Goal: Communication & Community: Answer question/provide support

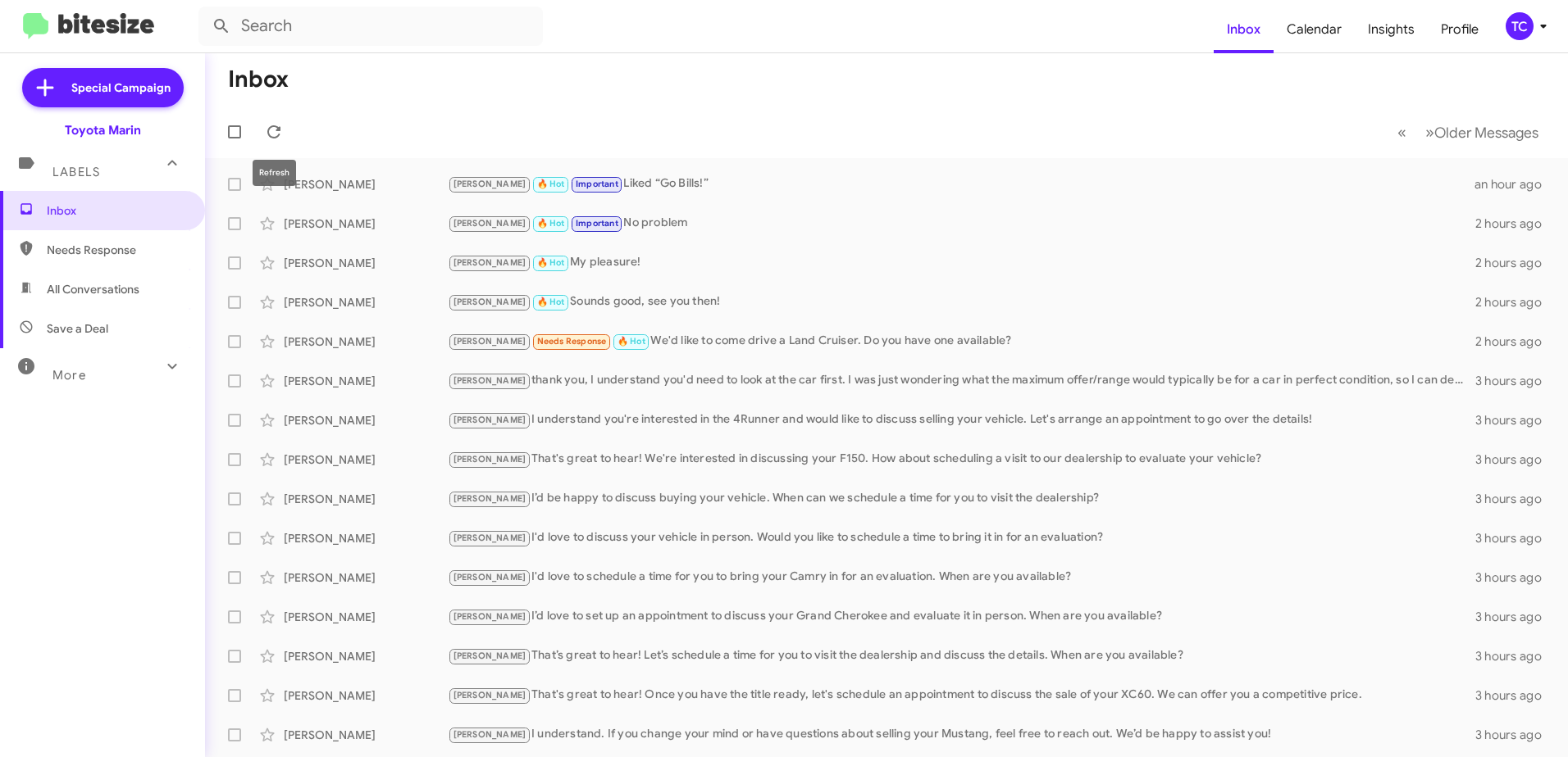
drag, startPoint x: 269, startPoint y: 139, endPoint x: 174, endPoint y: 113, distance: 98.5
click at [269, 139] on icon at bounding box center [274, 132] width 20 height 20
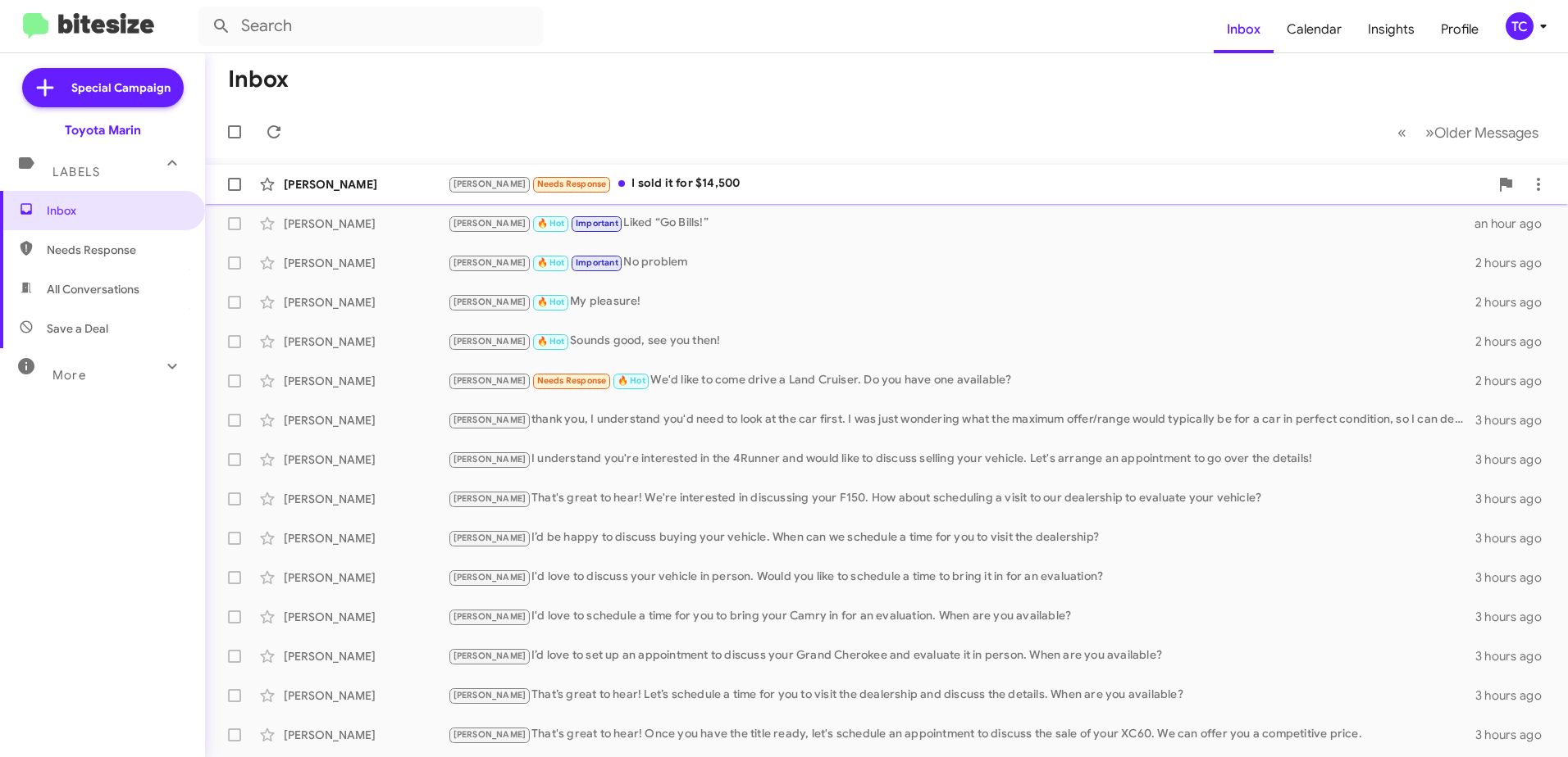
click at [635, 189] on div "[PERSON_NAME] Needs Response I sold it for $14,500" at bounding box center [968, 184] width 1042 height 19
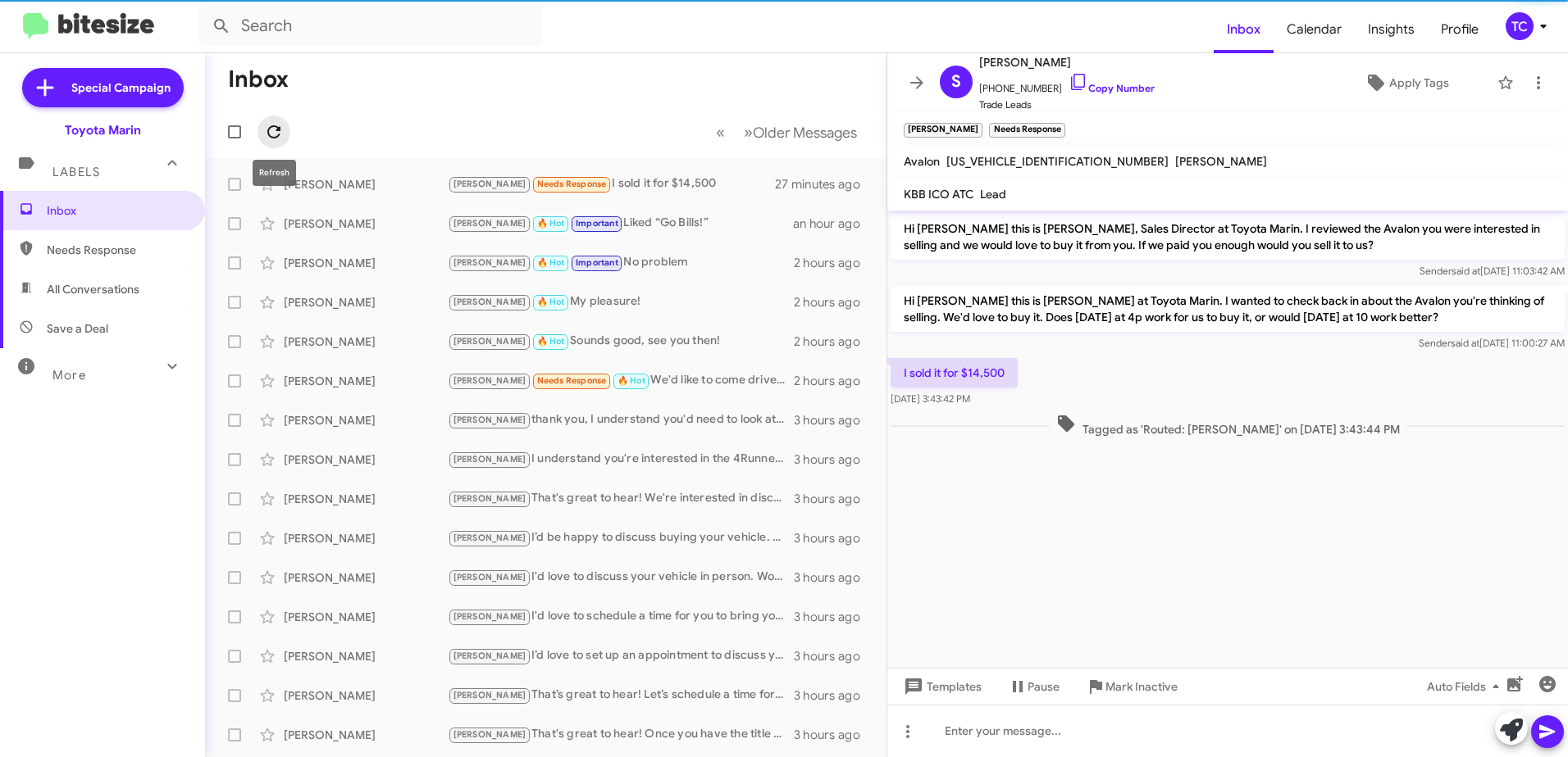
click at [263, 132] on span at bounding box center [274, 132] width 33 height 20
click at [278, 132] on icon at bounding box center [274, 132] width 20 height 20
click at [272, 130] on icon at bounding box center [274, 132] width 20 height 20
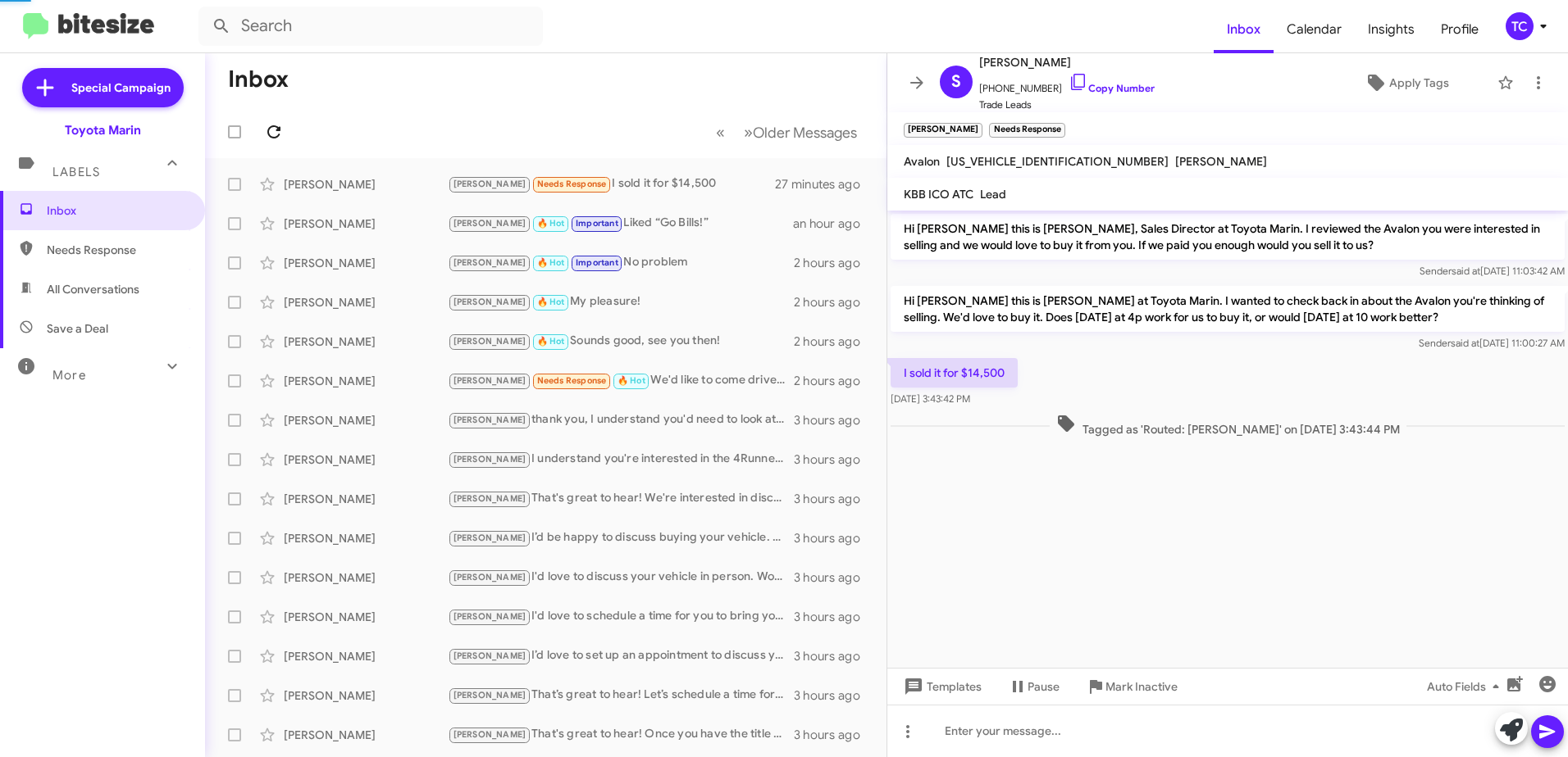
click at [272, 130] on icon at bounding box center [274, 132] width 20 height 20
click at [271, 129] on icon at bounding box center [274, 132] width 20 height 20
click at [1068, 85] on icon at bounding box center [1078, 82] width 20 height 20
drag, startPoint x: 1517, startPoint y: 723, endPoint x: 1403, endPoint y: 654, distance: 133.3
click at [1517, 723] on icon at bounding box center [1511, 729] width 23 height 23
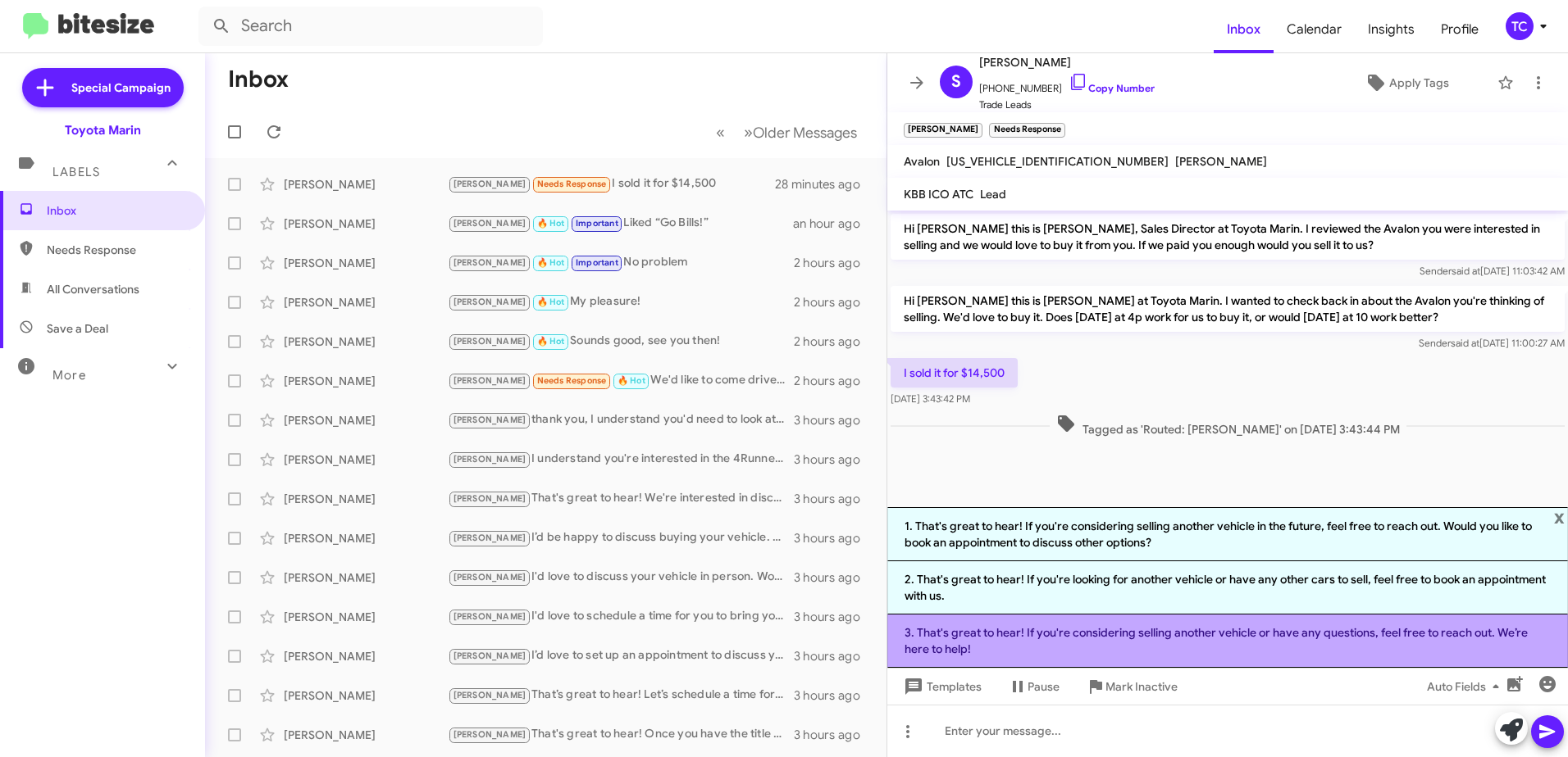
click at [1202, 643] on li "3. That's great to hear! If you're considering selling another vehicle or have …" at bounding box center [1227, 642] width 680 height 53
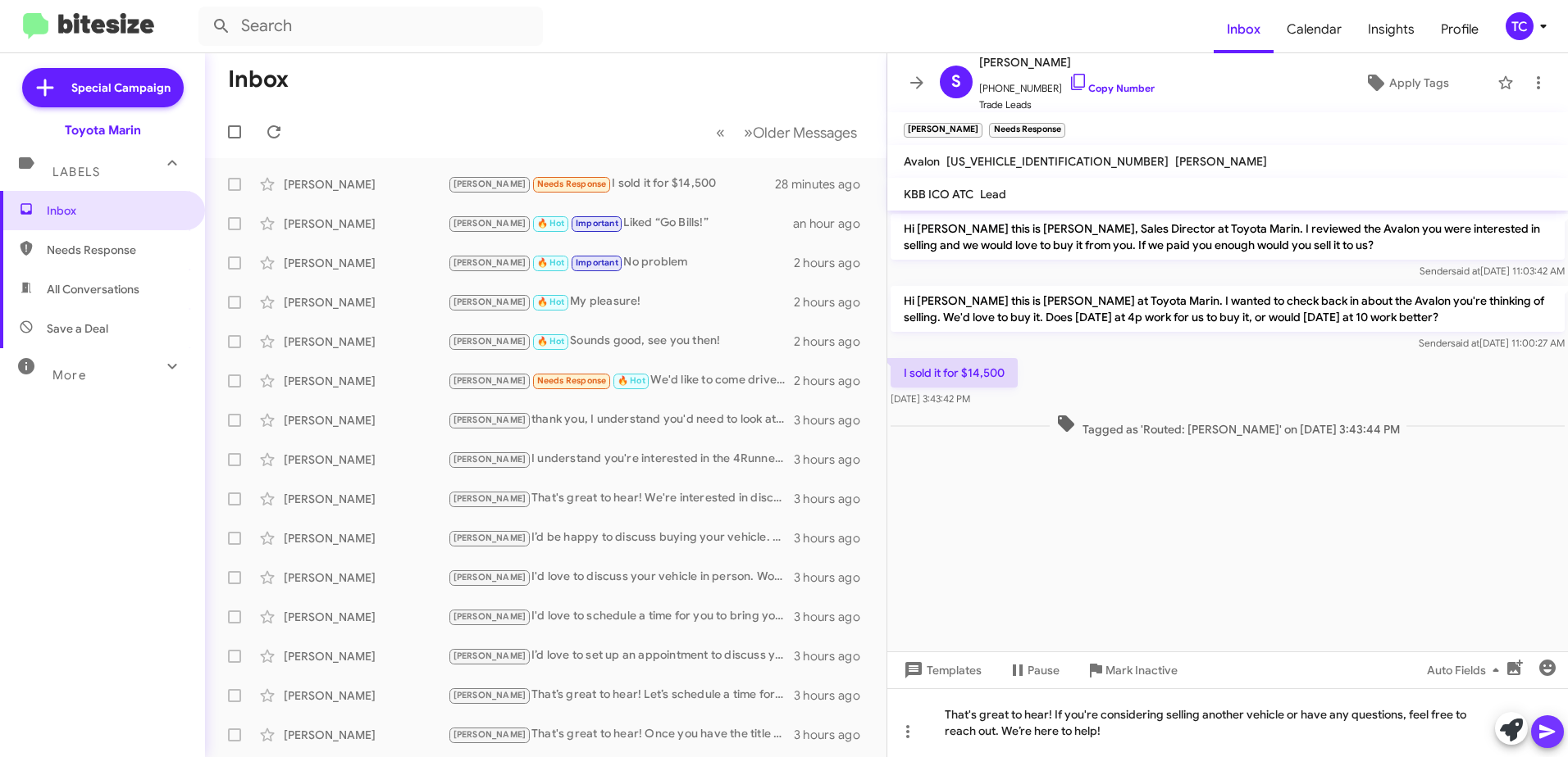
click at [1552, 732] on icon at bounding box center [1547, 732] width 16 height 14
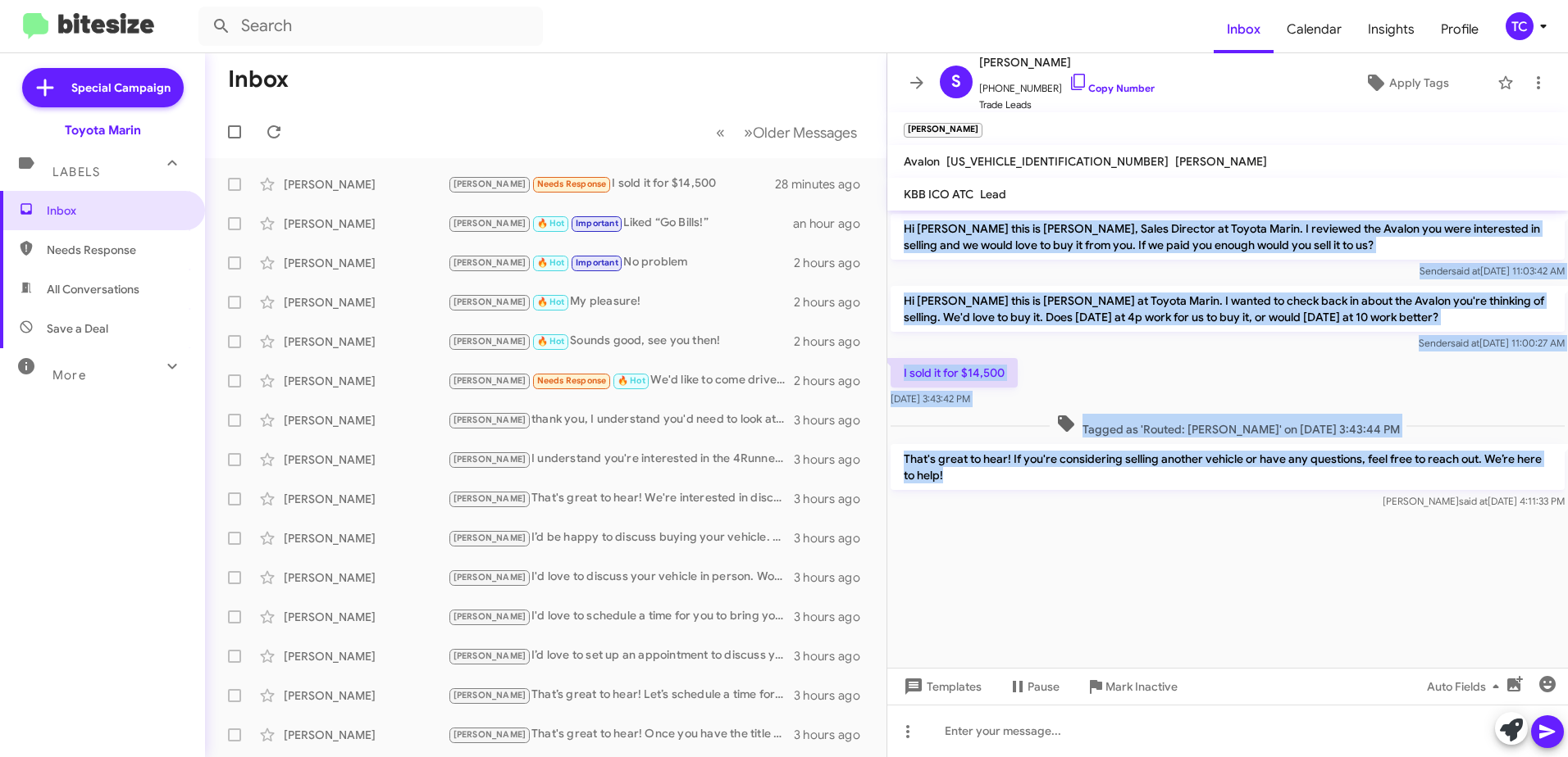
drag, startPoint x: 1038, startPoint y: 476, endPoint x: 898, endPoint y: 220, distance: 291.8
click at [898, 220] on div "Hi [PERSON_NAME] this is [PERSON_NAME], Sales Director at Toyota Marin. I revie…" at bounding box center [1227, 361] width 680 height 302
copy div "Hi [PERSON_NAME] this is [PERSON_NAME], Sales Director at Toyota Marin. I revie…"
click at [907, 82] on icon at bounding box center [917, 83] width 20 height 20
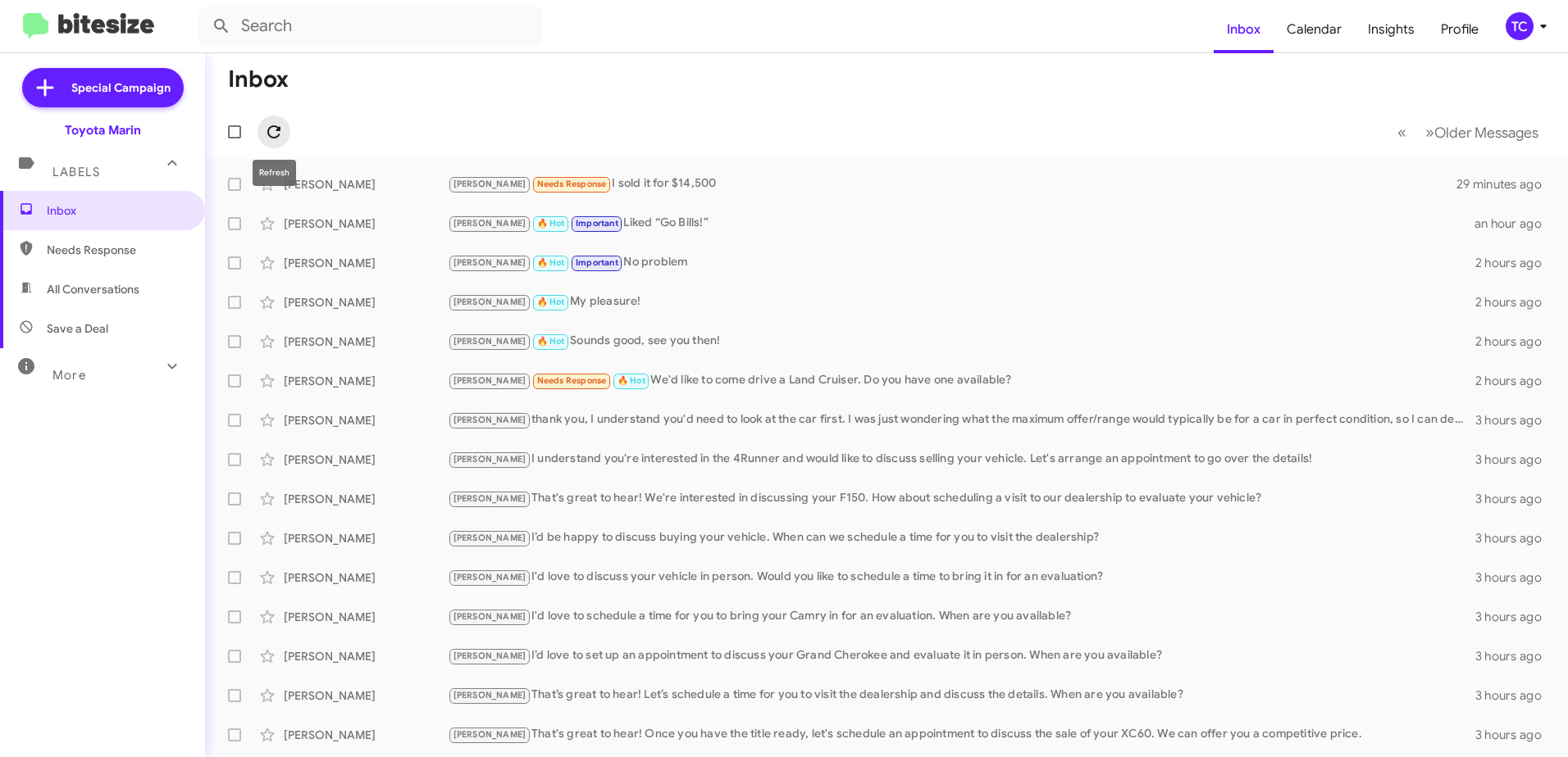
click at [280, 135] on icon at bounding box center [274, 132] width 20 height 20
click at [283, 127] on span at bounding box center [274, 132] width 33 height 20
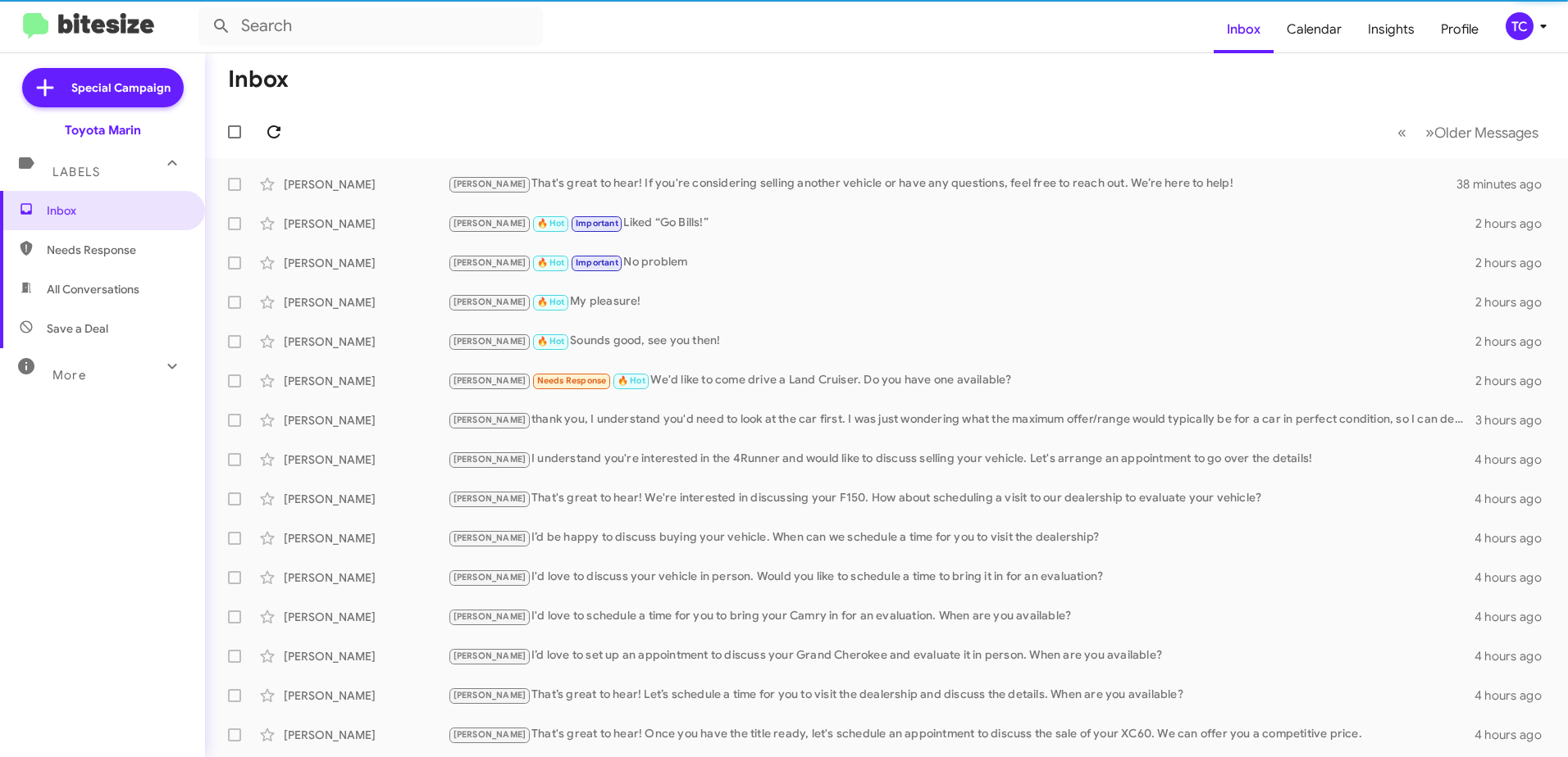
click at [281, 128] on icon at bounding box center [274, 132] width 20 height 20
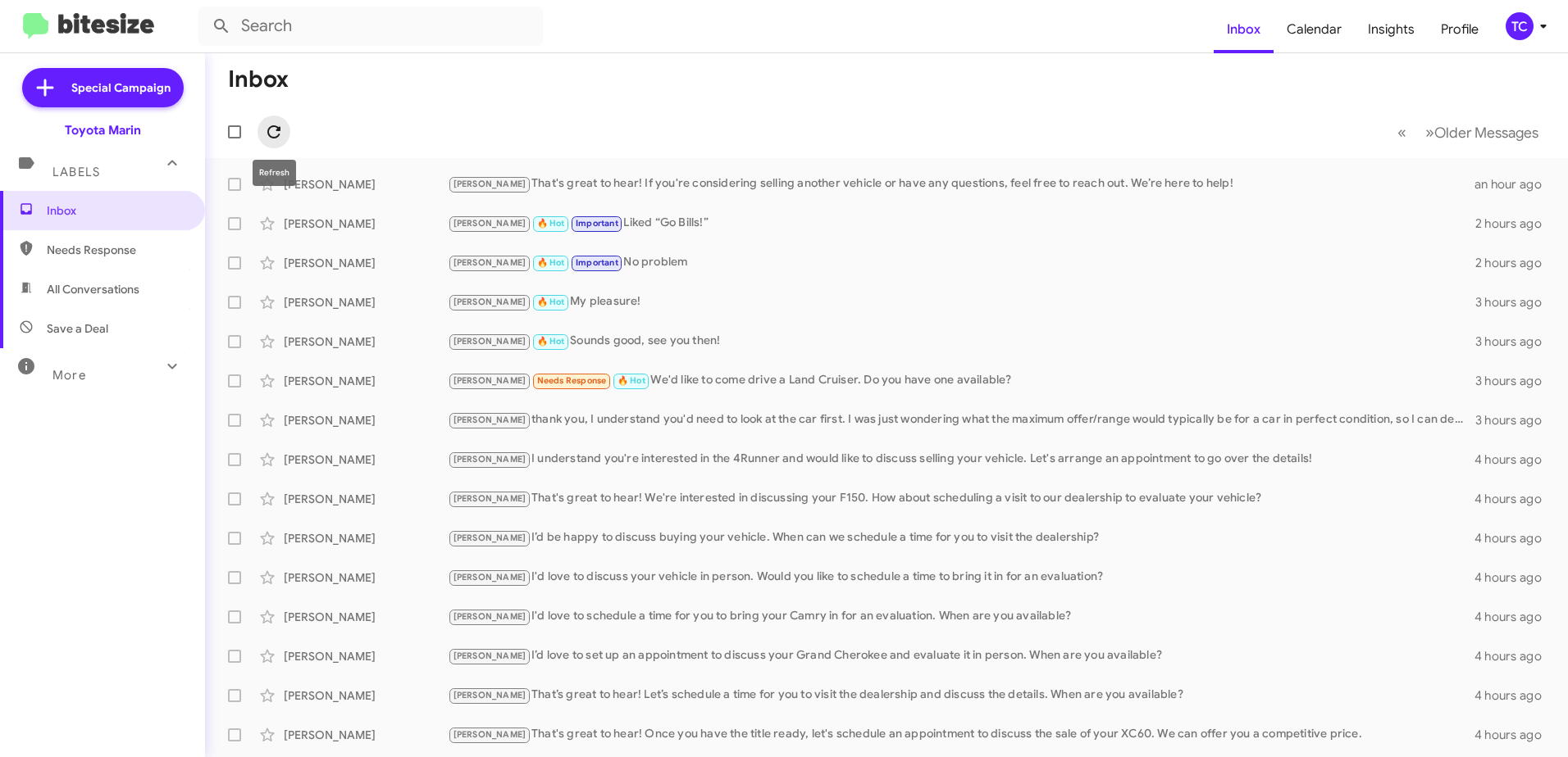
click at [276, 123] on icon at bounding box center [274, 132] width 20 height 20
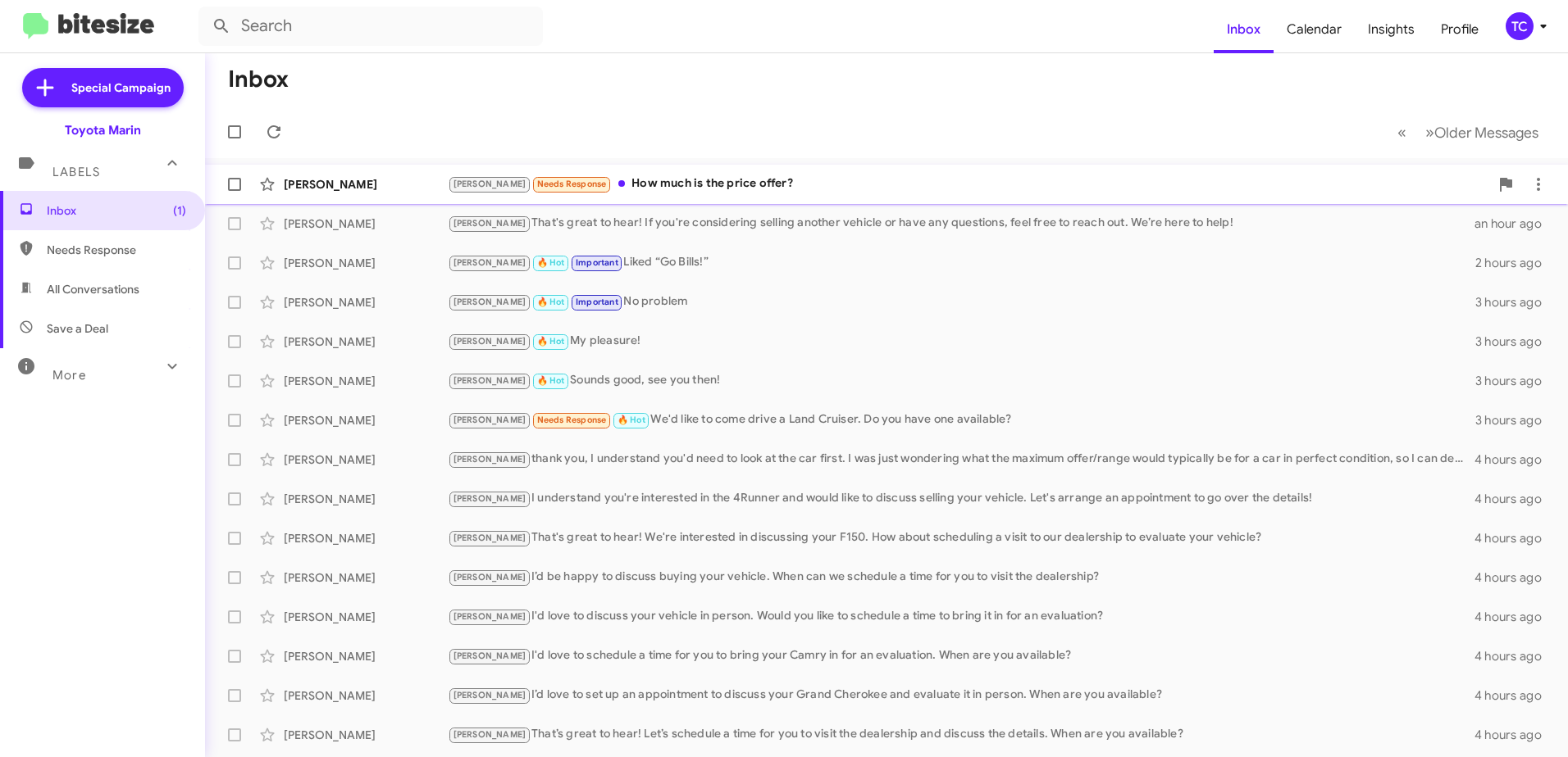
click at [632, 182] on div "[PERSON_NAME] Needs Response How much is the price offer?" at bounding box center [968, 184] width 1042 height 19
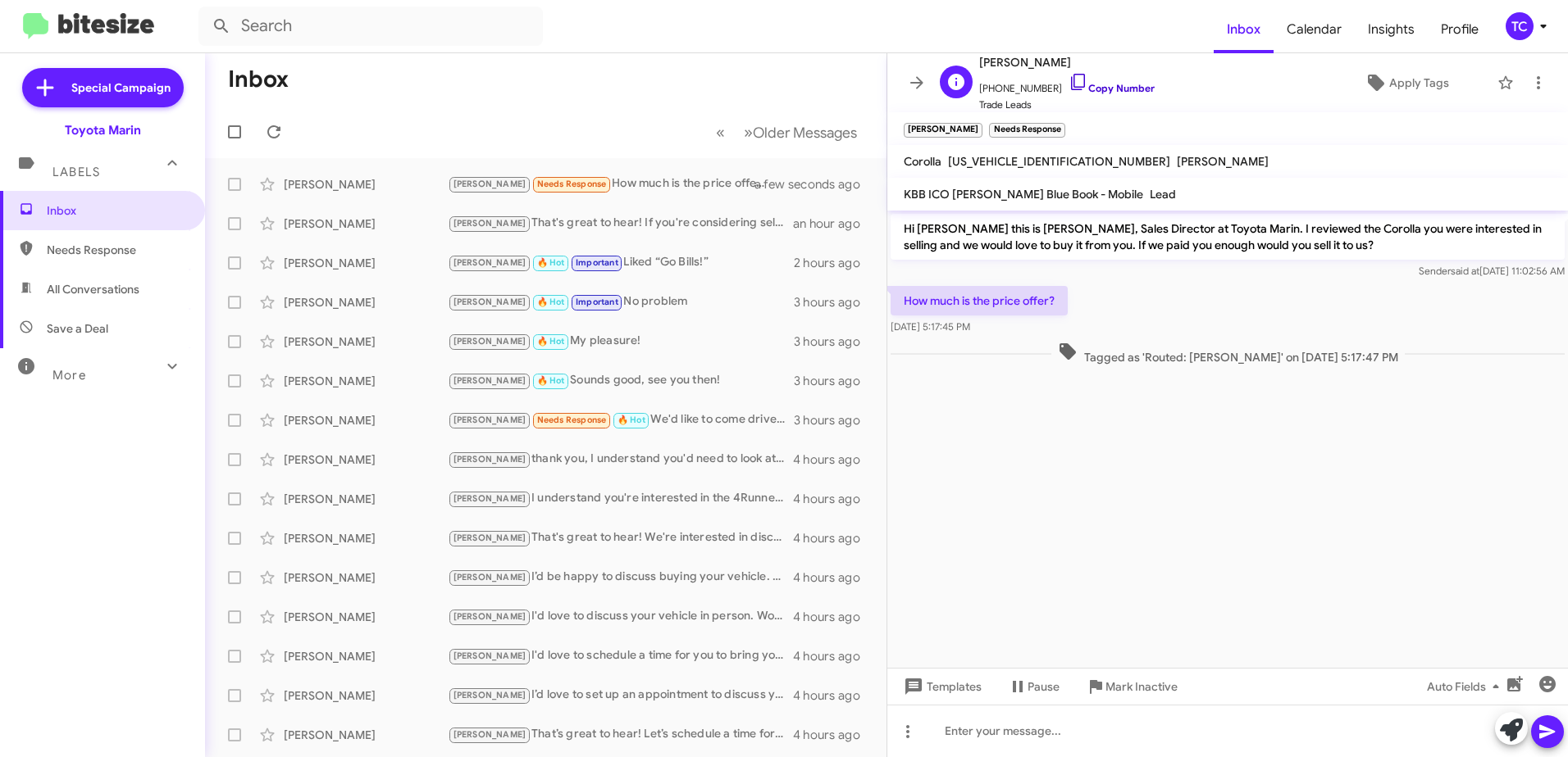
click at [1068, 83] on icon at bounding box center [1078, 82] width 20 height 20
drag, startPoint x: 1505, startPoint y: 734, endPoint x: 1438, endPoint y: 691, distance: 79.6
click at [1505, 734] on icon at bounding box center [1511, 729] width 23 height 23
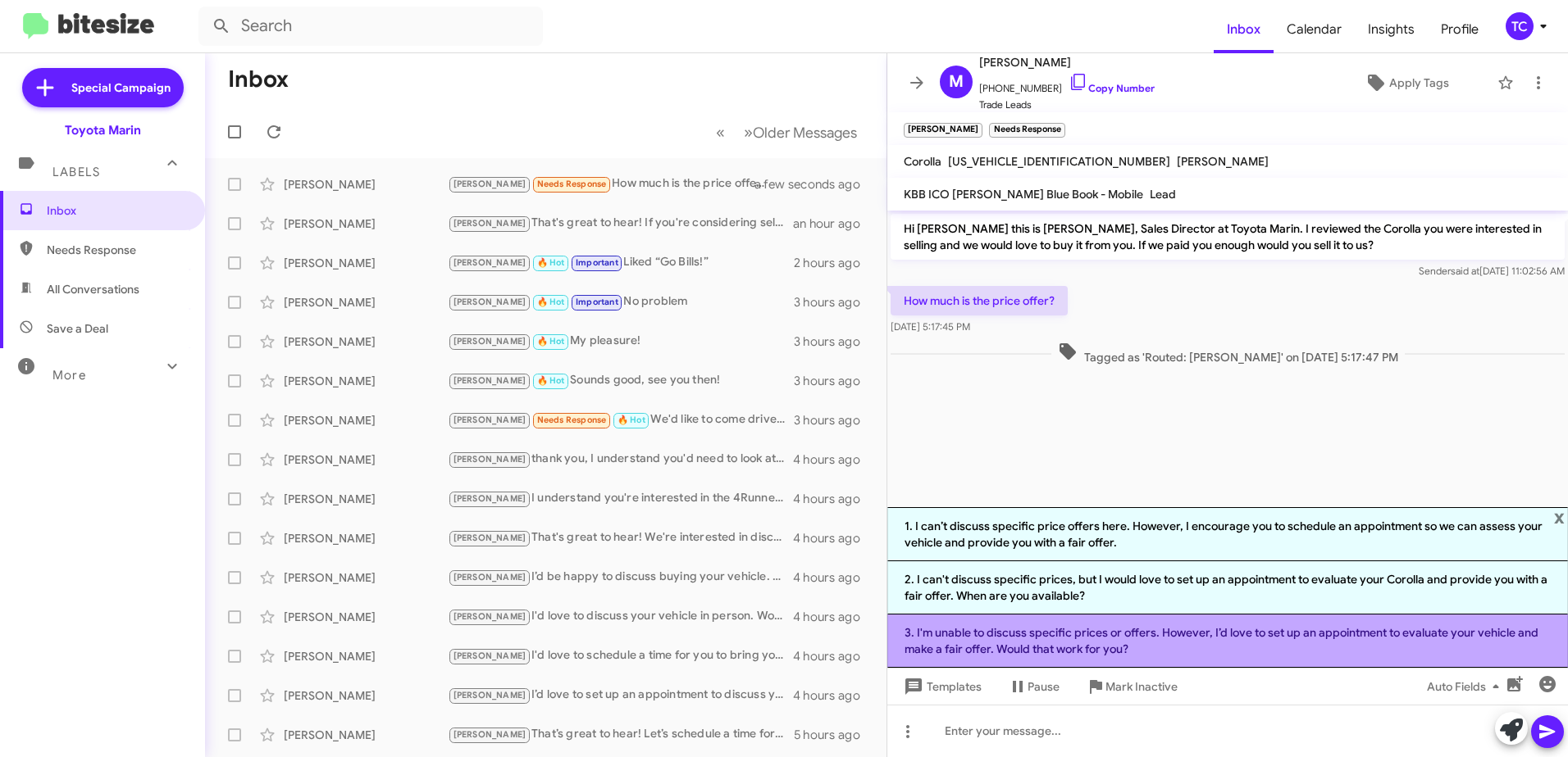
click at [1218, 636] on li "3. I'm unable to discuss specific prices or offers. However, I’d love to set up…" at bounding box center [1227, 642] width 680 height 53
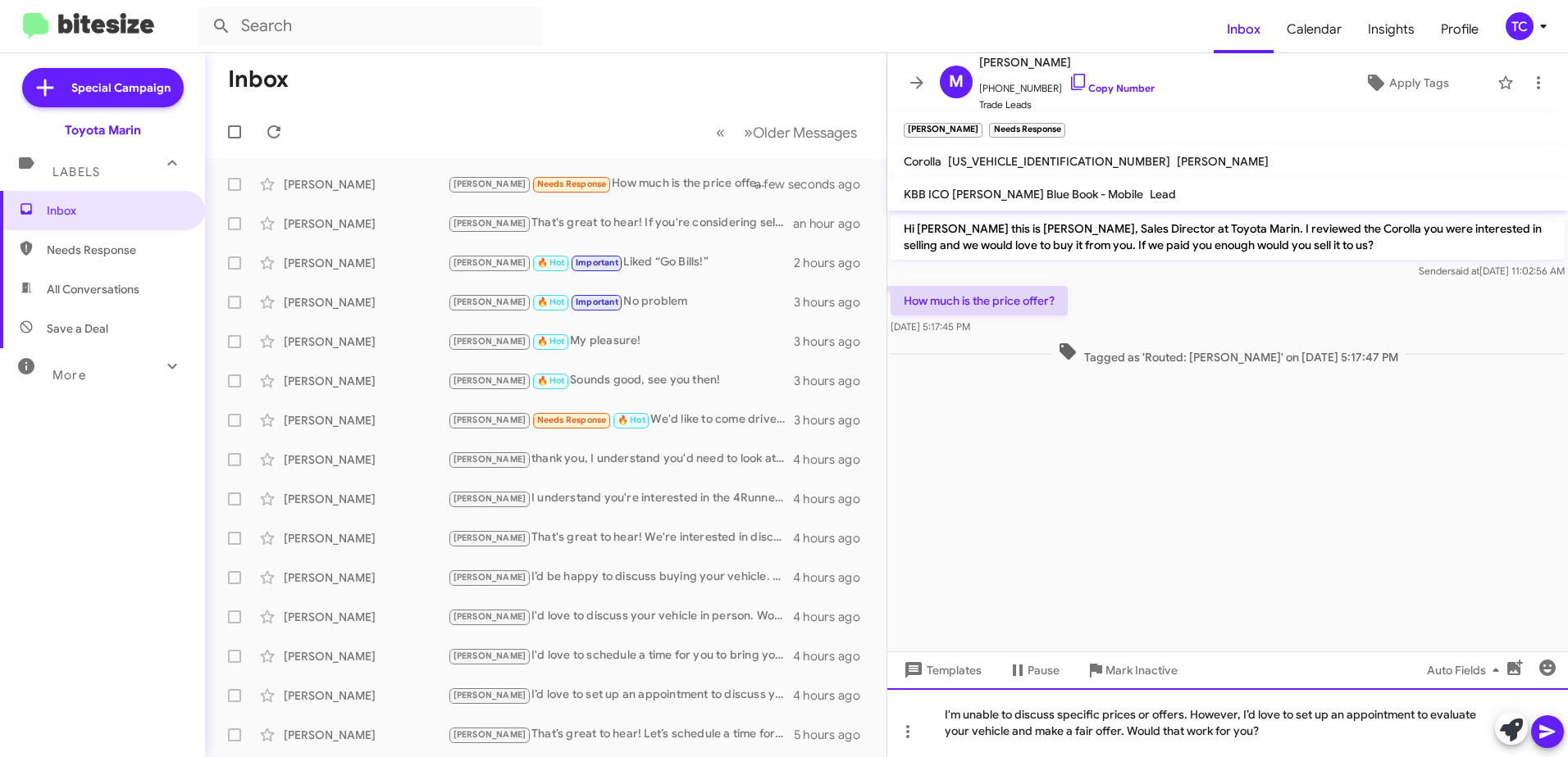
click at [1240, 715] on div "I'm unable to discuss specific prices or offers. However, I’d love to set up an…" at bounding box center [1227, 723] width 680 height 69
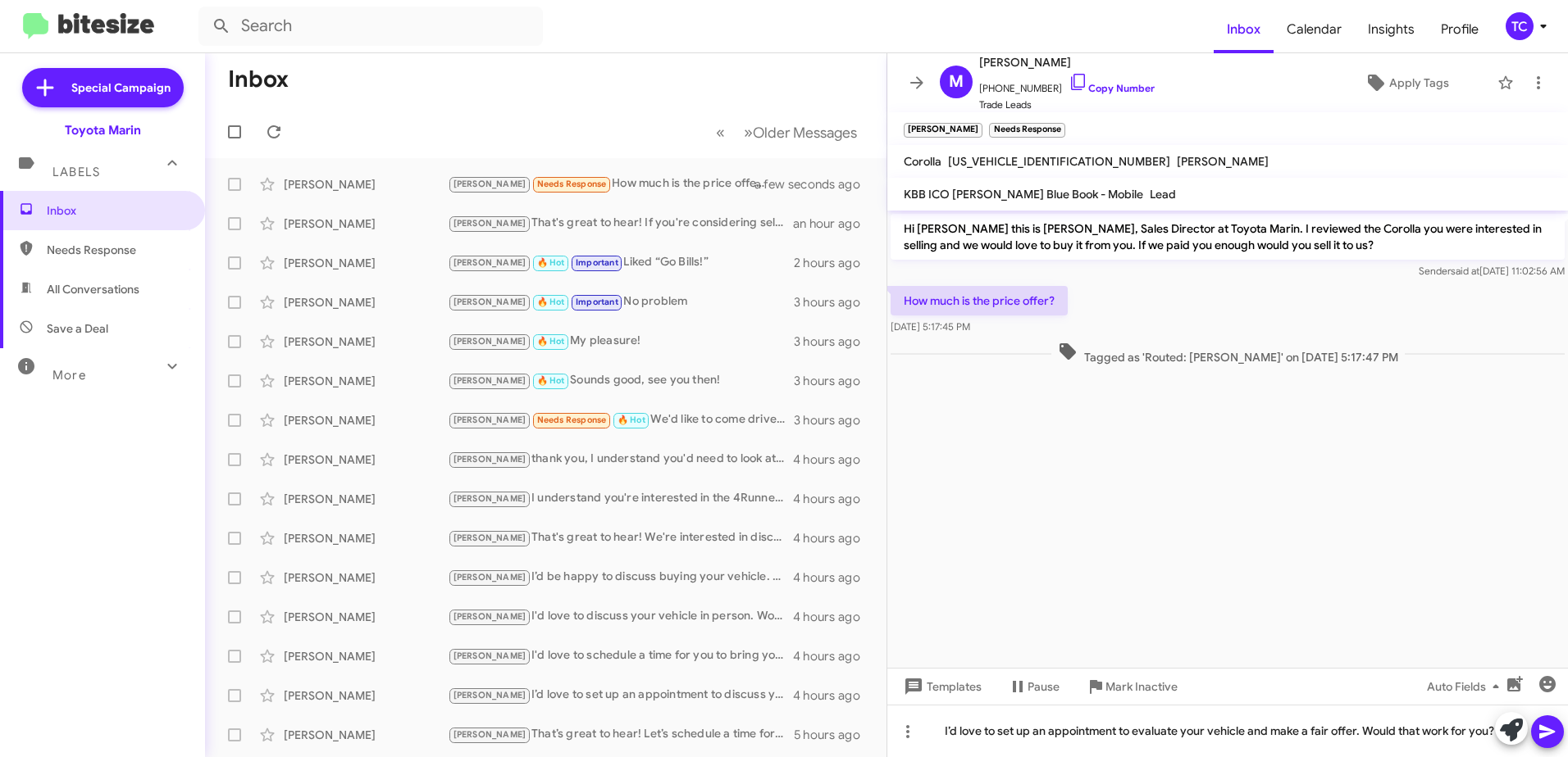
click at [1553, 733] on icon at bounding box center [1547, 732] width 20 height 20
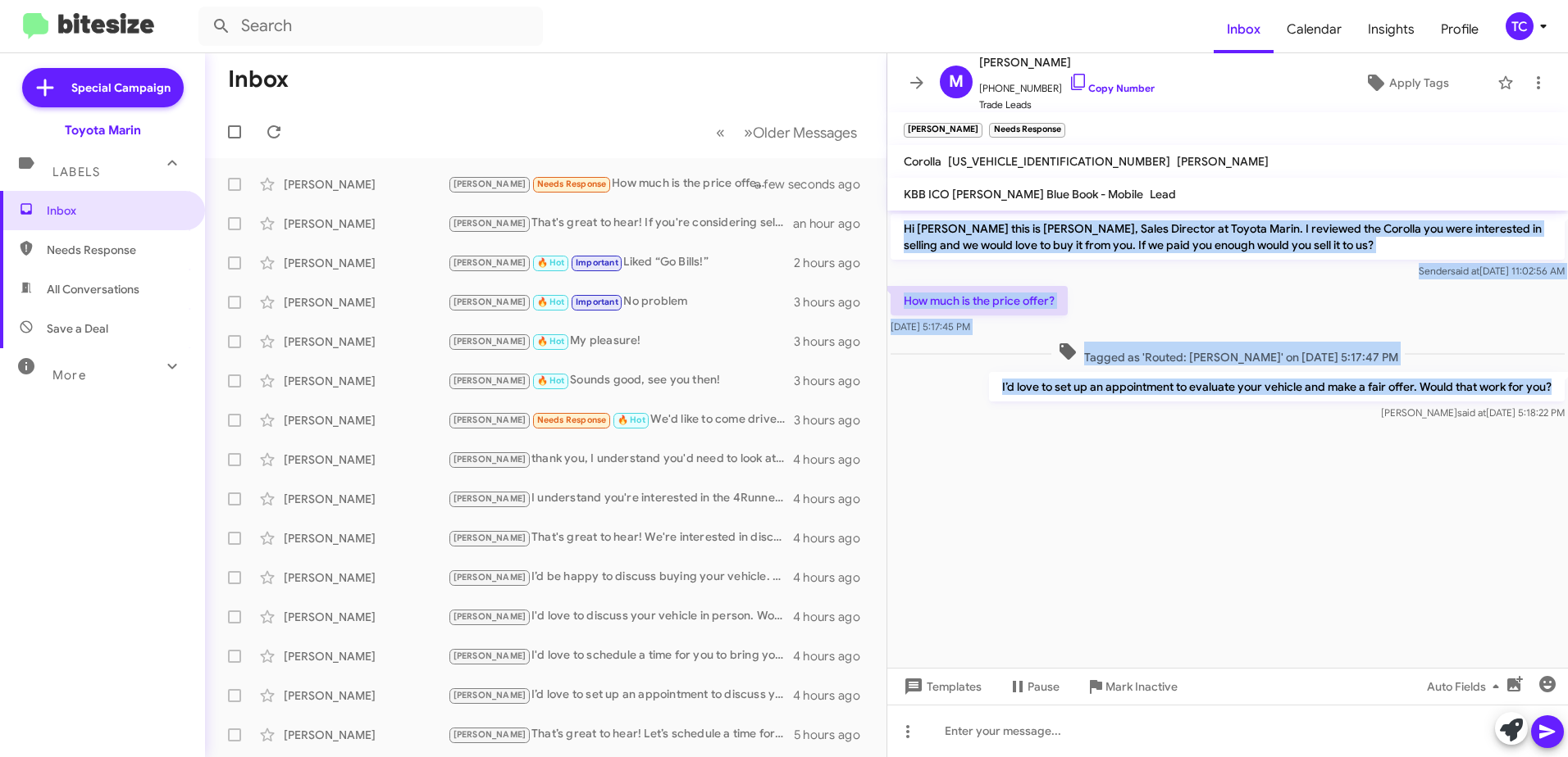
drag, startPoint x: 1557, startPoint y: 390, endPoint x: 903, endPoint y: 230, distance: 673.3
click at [903, 230] on div "Hi [PERSON_NAME] this is [PERSON_NAME], Sales Director at Toyota Marin. I revie…" at bounding box center [1227, 317] width 680 height 214
copy div "Hi [PERSON_NAME] this is [PERSON_NAME], Sales Director at Toyota Marin. I revie…"
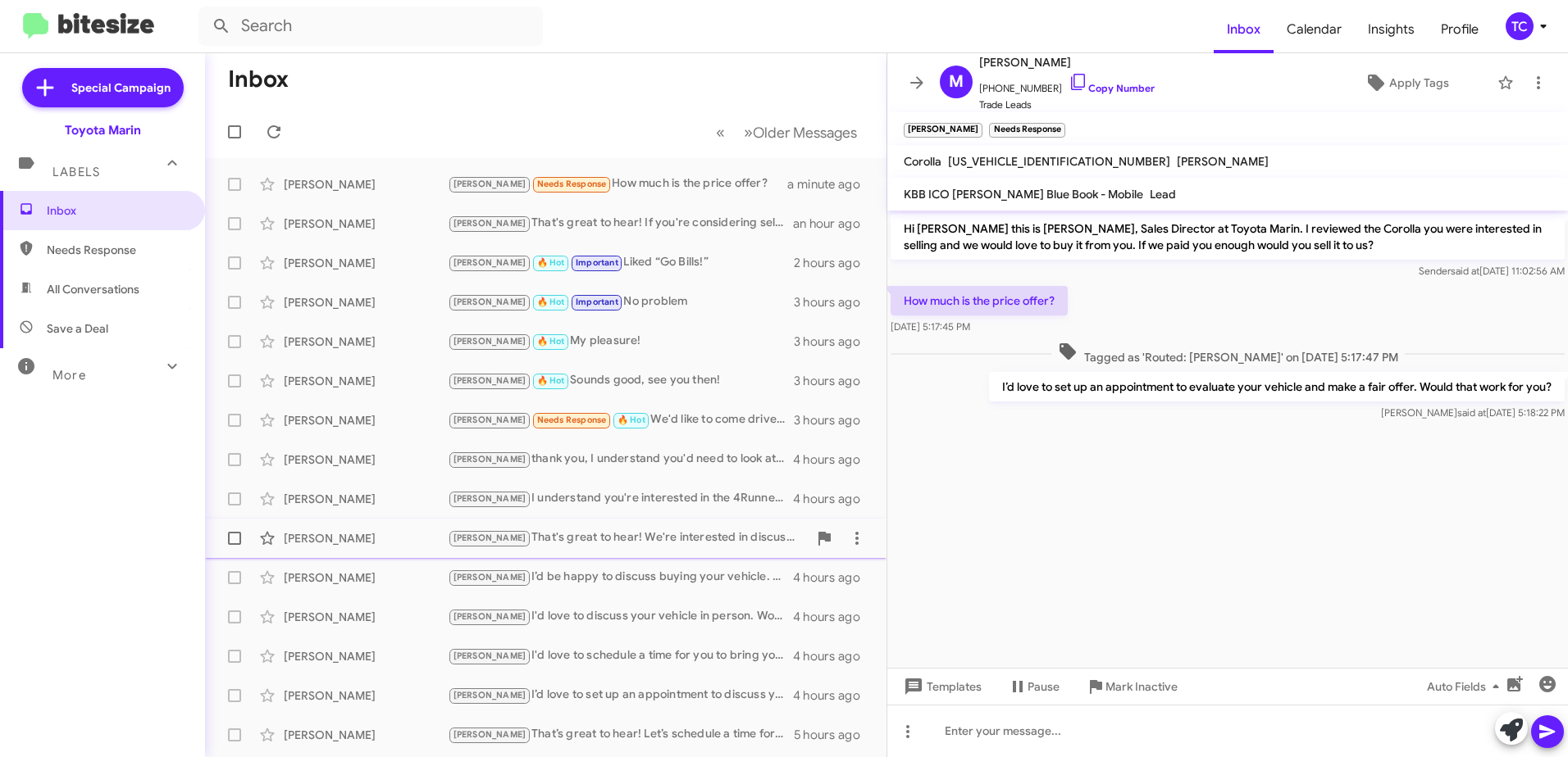
click at [529, 522] on div "[PERSON_NAME] That's great to hear! We're interested in discussing your F150. H…" at bounding box center [546, 538] width 656 height 33
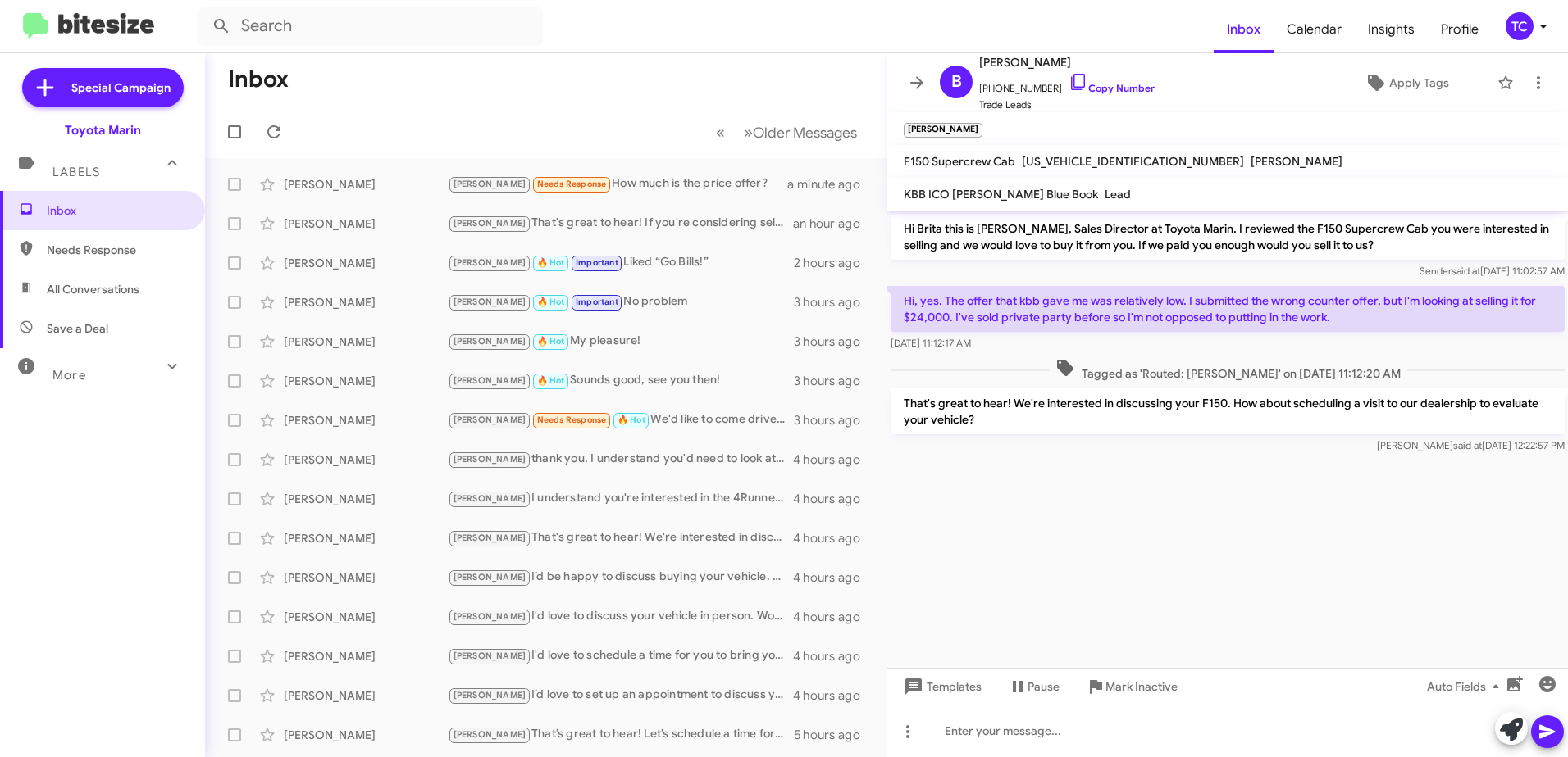
drag, startPoint x: 1138, startPoint y: 498, endPoint x: 1188, endPoint y: 453, distance: 67.3
click at [1139, 497] on cdk-virtual-scroll-viewport "Hi Brita this is [PERSON_NAME], Sales Director at Toyota Marin. I reviewed the …" at bounding box center [1227, 438] width 680 height 457
click at [700, 181] on div "[PERSON_NAME] Needs Response Yeah, i was thinking on trading in my car" at bounding box center [627, 184] width 360 height 19
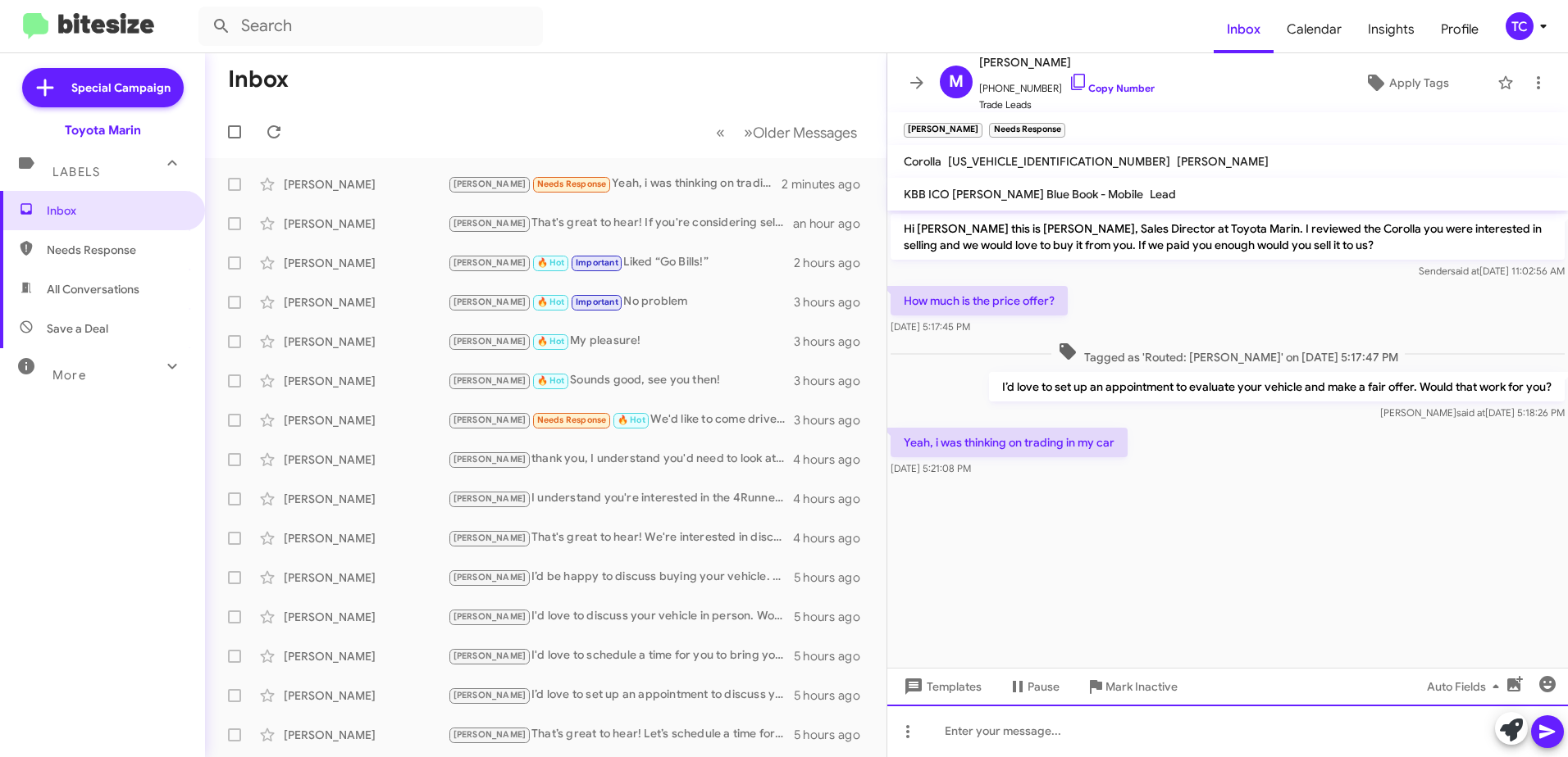
click at [1102, 725] on div at bounding box center [1227, 730] width 680 height 52
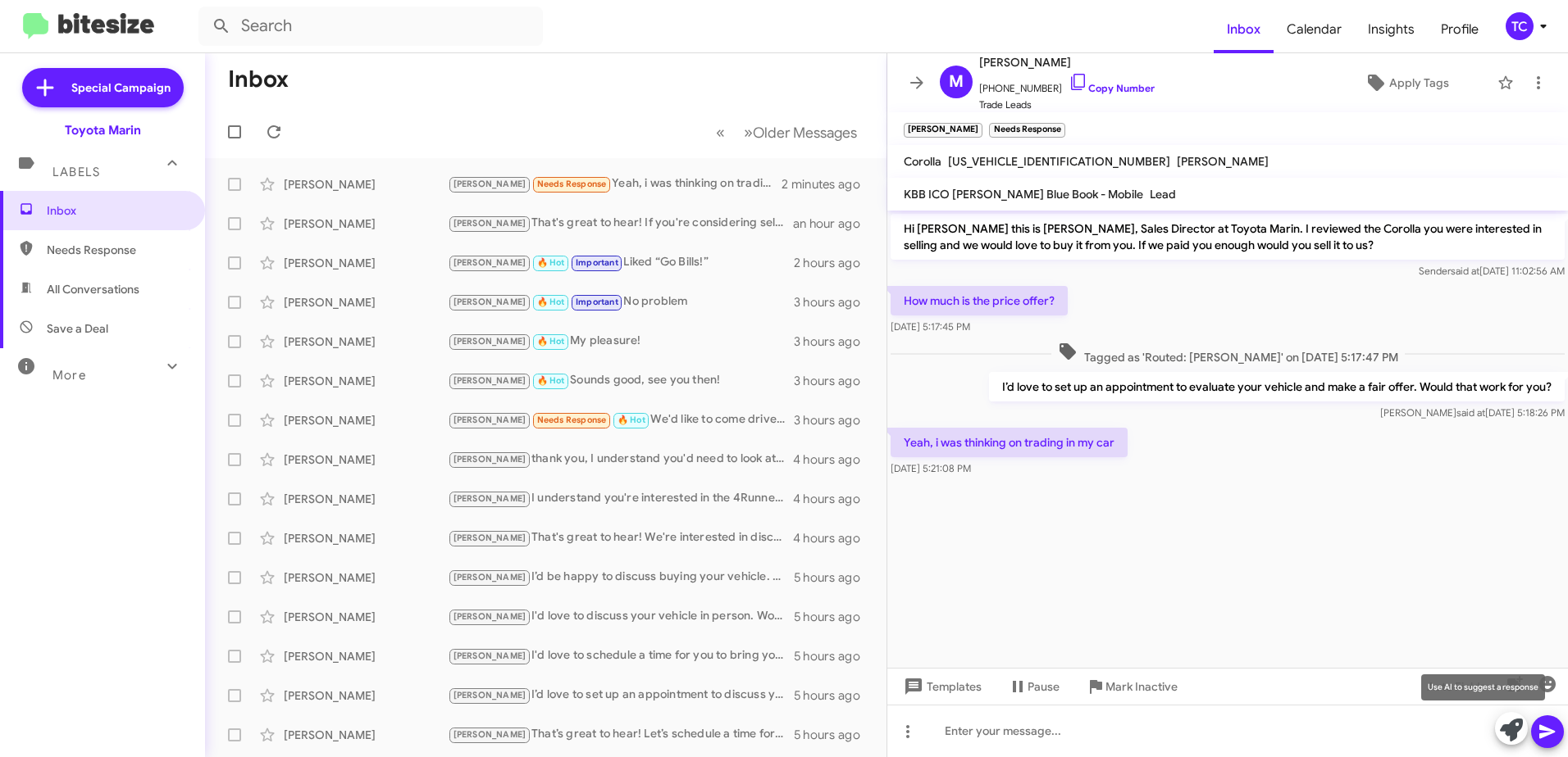
click at [1515, 728] on icon at bounding box center [1511, 729] width 23 height 23
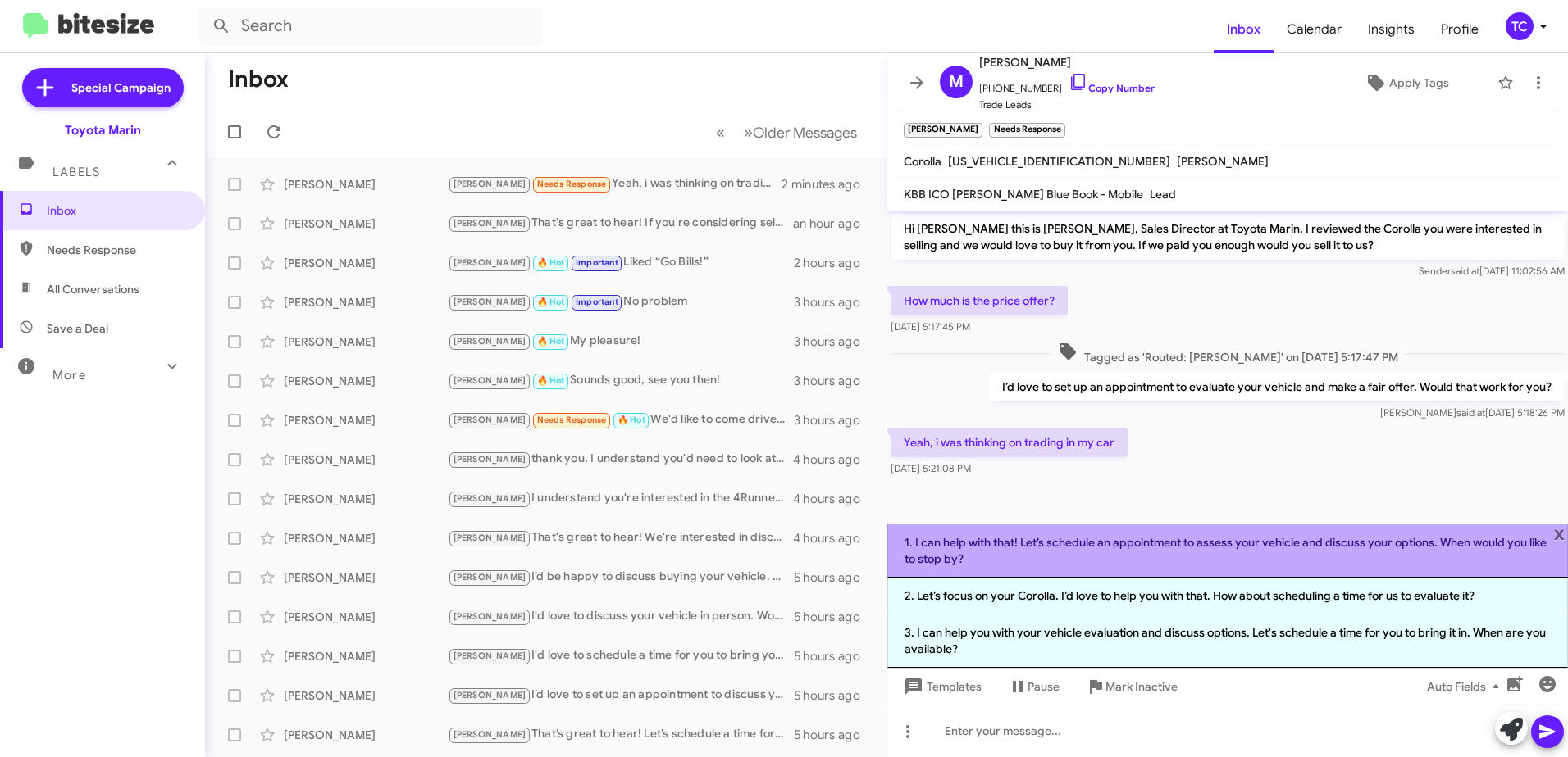
click at [1115, 555] on li "1. I can help with that! Let’s schedule an appointment to assess your vehicle a…" at bounding box center [1227, 551] width 680 height 54
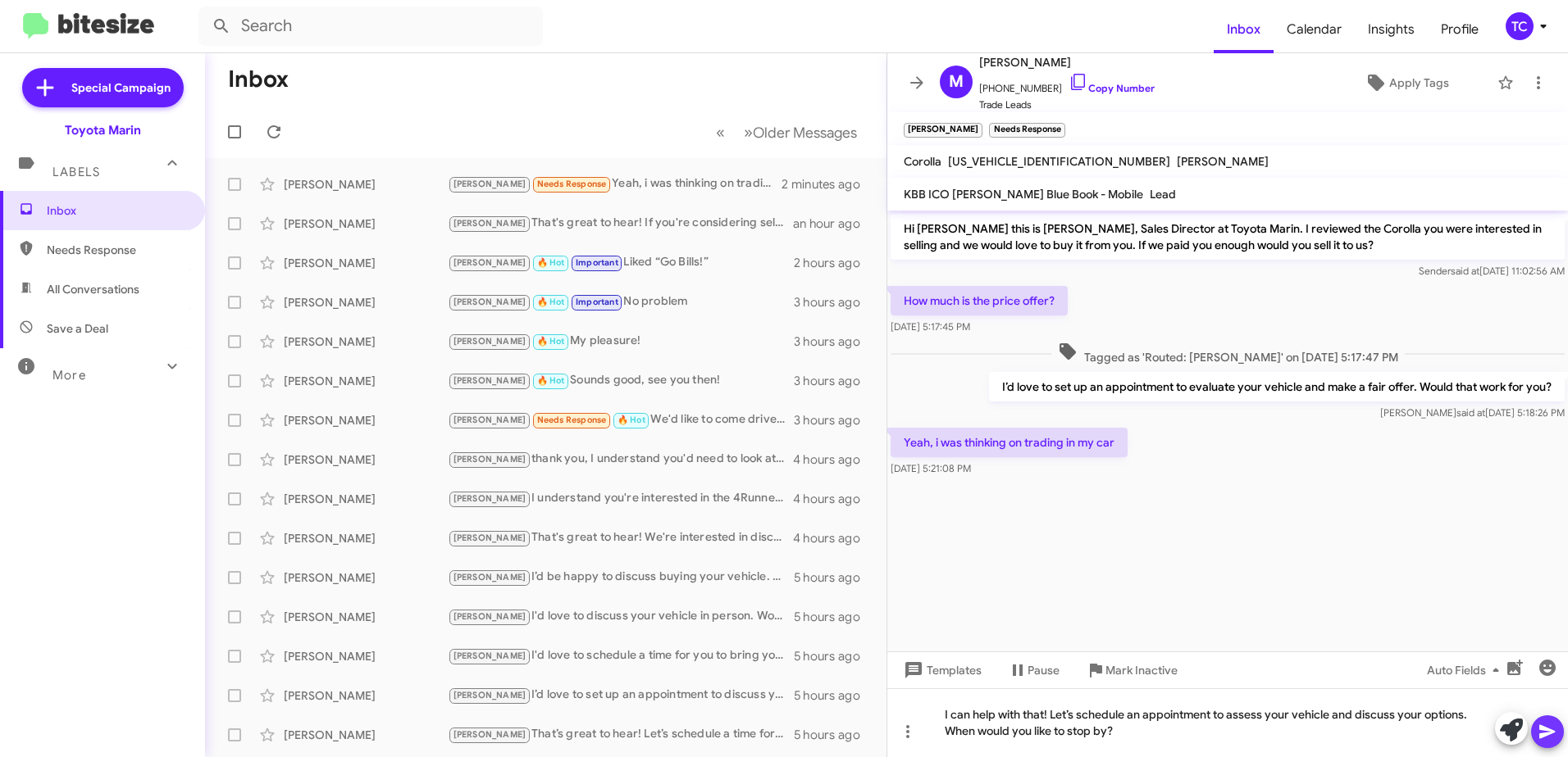
drag, startPoint x: 1549, startPoint y: 728, endPoint x: 1308, endPoint y: 595, distance: 275.3
click at [1548, 729] on icon at bounding box center [1547, 732] width 20 height 20
